Goal: Task Accomplishment & Management: Manage account settings

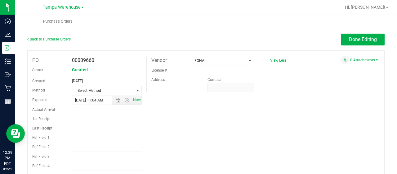
scroll to position [124, 0]
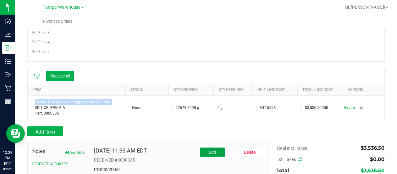
click at [215, 149] on button "Edit" at bounding box center [212, 151] width 25 height 9
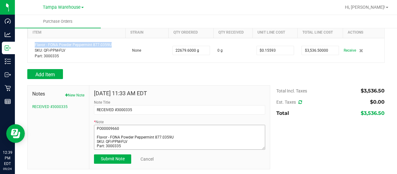
scroll to position [18, 0]
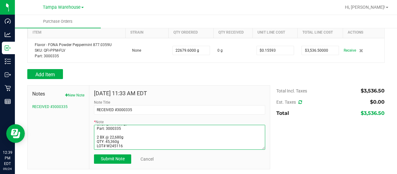
click at [99, 135] on textarea "* Note" at bounding box center [179, 137] width 171 height 25
type textarea "PO00009660 Flavor - FONA Powder Peppermint 877.0359U SKU: QFI-PPM-FLV Part: 300…"
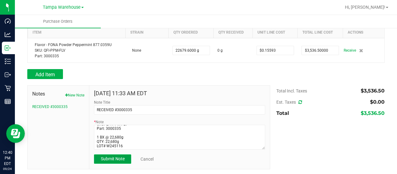
click at [115, 157] on span "Submit Note" at bounding box center [113, 158] width 24 height 5
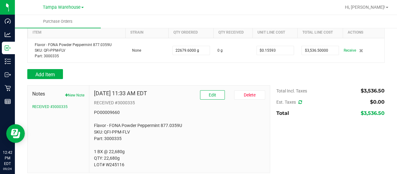
scroll to position [156, 0]
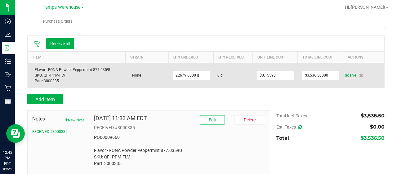
click at [346, 75] on span "Receive" at bounding box center [350, 74] width 12 height 7
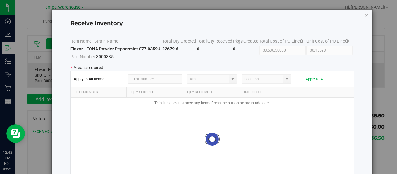
type input "State Pantry 1"
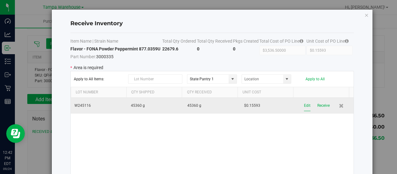
click at [304, 105] on button "Edit" at bounding box center [307, 105] width 7 height 11
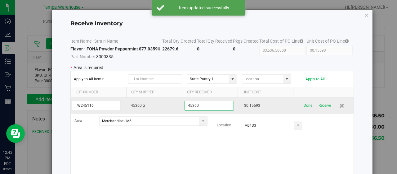
drag, startPoint x: 207, startPoint y: 105, endPoint x: 141, endPoint y: 102, distance: 66.2
click at [141, 102] on tr "W245116 45360 g 45360 $0.15593 Done Receive" at bounding box center [212, 105] width 283 height 16
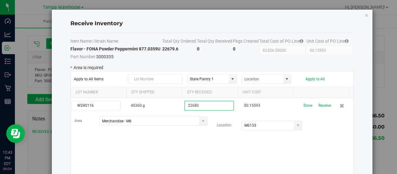
type input "22680"
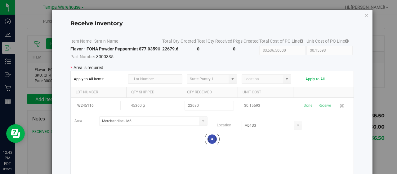
click at [158, 142] on kendo-grid-list "W245116 45360 g 22680 $0.15593 Done Receive Area Merchandise - M6 Location M613…" at bounding box center [212, 138] width 283 height 83
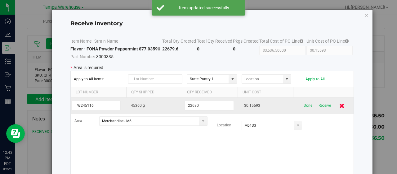
click at [340, 107] on icon at bounding box center [342, 105] width 5 height 5
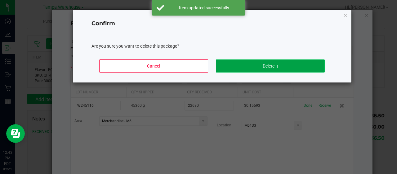
click at [267, 62] on button "Delete It" at bounding box center [270, 65] width 109 height 13
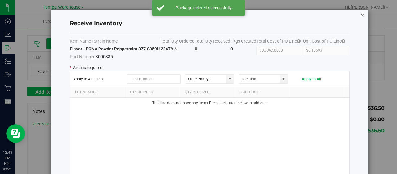
click at [361, 16] on icon "Close modal" at bounding box center [363, 14] width 4 height 7
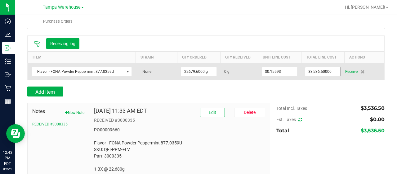
scroll to position [177, 0]
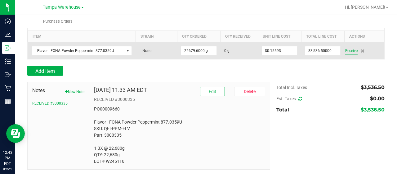
click at [352, 49] on span "Receive" at bounding box center [352, 50] width 12 height 7
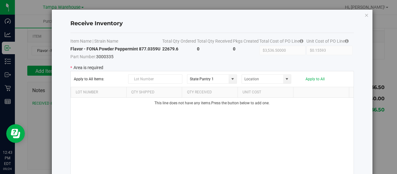
scroll to position [41, 0]
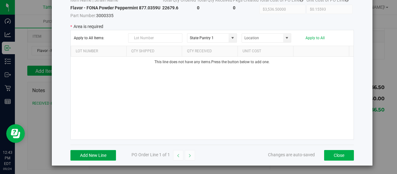
click at [102, 151] on button "Add New Line" at bounding box center [93, 155] width 46 height 11
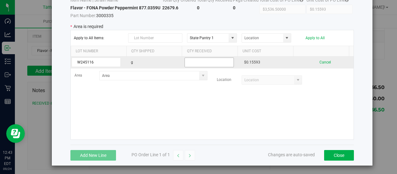
type input "W245116"
click at [210, 64] on input "text" at bounding box center [209, 62] width 49 height 10
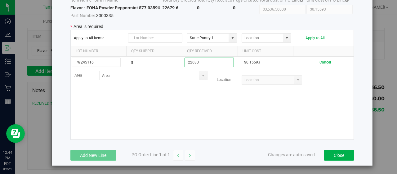
type input "22680"
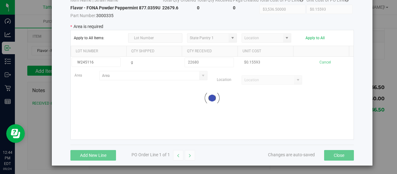
click at [201, 93] on kendo-grid-list "W245116 g 22680 $0.15593 Cancel Area Location Loading" at bounding box center [212, 98] width 283 height 83
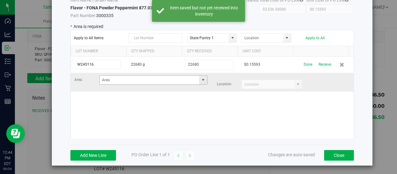
click at [201, 81] on span at bounding box center [203, 79] width 5 height 5
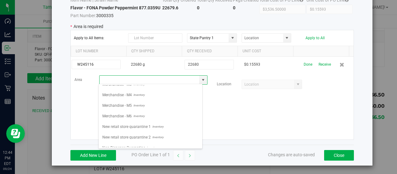
scroll to position [207, 0]
click at [143, 111] on span "Inventory" at bounding box center [138, 115] width 13 height 9
type input "Merchandise - M6"
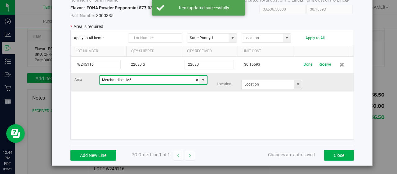
click at [296, 83] on span at bounding box center [298, 84] width 5 height 5
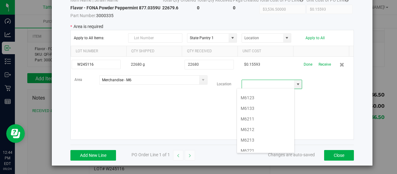
scroll to position [49, 0]
click at [255, 107] on li "M6133" at bounding box center [265, 109] width 57 height 11
type input "M6133"
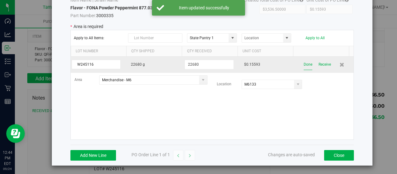
click at [304, 65] on button "Done" at bounding box center [308, 64] width 9 height 11
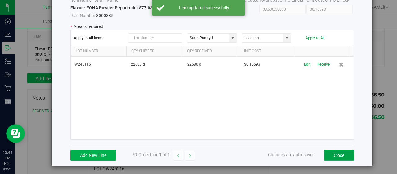
click at [333, 154] on button "Close" at bounding box center [339, 155] width 30 height 11
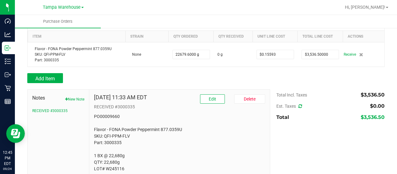
scroll to position [184, 0]
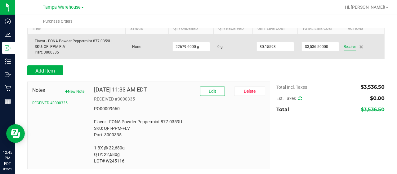
click at [345, 48] on span "Receive" at bounding box center [350, 46] width 12 height 7
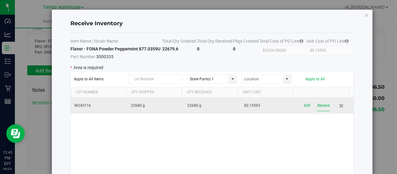
click at [318, 106] on button "Receive" at bounding box center [324, 105] width 12 height 11
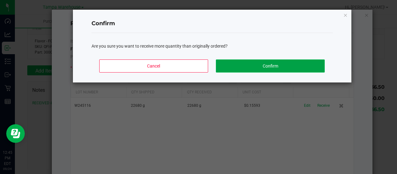
click at [287, 67] on button "Confirm" at bounding box center [270, 65] width 109 height 13
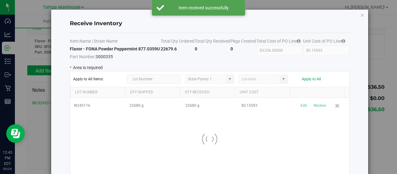
scroll to position [194, 0]
click at [365, 16] on div "Receive Inventory Item Name | Strain Name Total Qty Ordered Total Qty Received …" at bounding box center [209, 108] width 317 height 197
click at [361, 16] on icon "Close modal" at bounding box center [363, 14] width 4 height 7
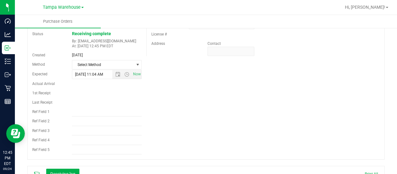
scroll to position [0, 0]
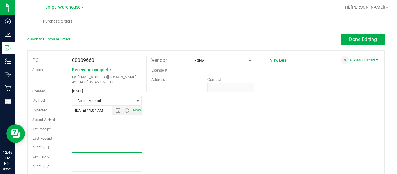
click at [104, 149] on input "Ref Field 1" at bounding box center [107, 147] width 70 height 9
type input "PO00009660"
click at [273, 117] on div "PO 00009660 Status Receiving complete By: [EMAIL_ADDRESS][DOMAIN_NAME] At: [DAT…" at bounding box center [206, 122] width 358 height 145
click at [353, 39] on span "Done Editing" at bounding box center [363, 39] width 28 height 6
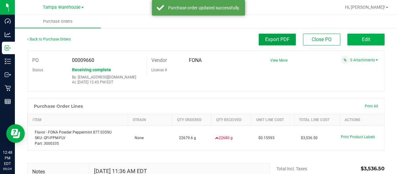
click at [287, 38] on button "Export PDF" at bounding box center [277, 40] width 37 height 12
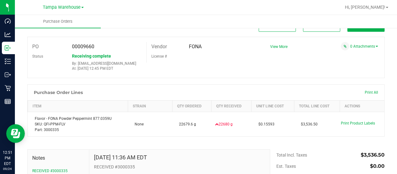
scroll to position [19, 0]
